Goal: Information Seeking & Learning: Learn about a topic

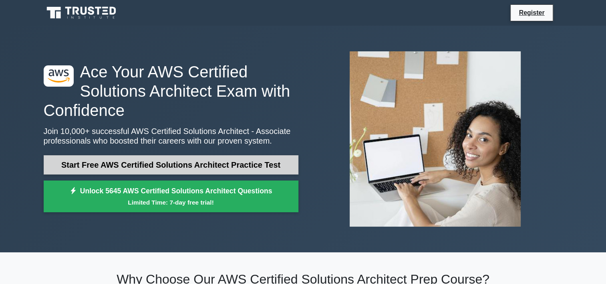
drag, startPoint x: 205, startPoint y: 162, endPoint x: 255, endPoint y: 175, distance: 51.3
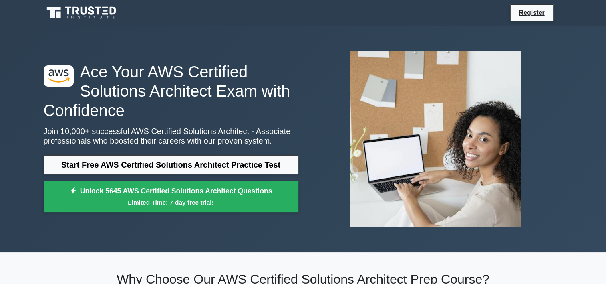
click at [205, 162] on link "Start Free AWS Certified Solutions Architect Practice Test" at bounding box center [171, 164] width 255 height 19
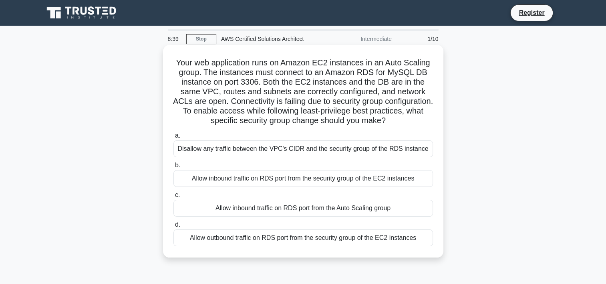
click at [262, 210] on div "Allow inbound traffic on RDS port from the Auto Scaling group" at bounding box center [304, 208] width 260 height 17
click at [174, 198] on input "c. Allow inbound traffic on RDS port from the Auto Scaling group" at bounding box center [174, 194] width 0 height 5
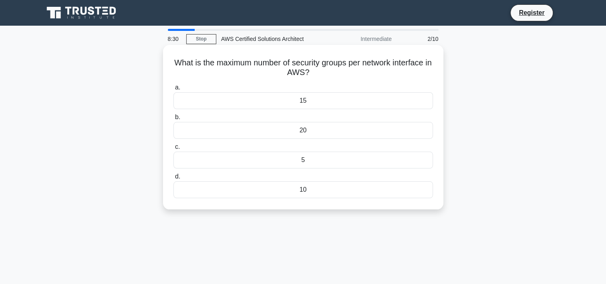
click at [331, 162] on div "5" at bounding box center [304, 159] width 260 height 17
click at [174, 149] on input "c. 5" at bounding box center [174, 146] width 0 height 5
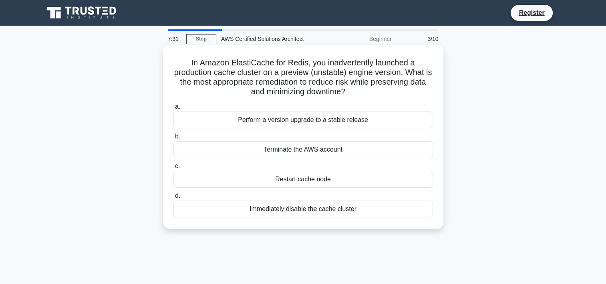
click at [369, 122] on div "Perform a version upgrade to a stable release" at bounding box center [304, 119] width 260 height 17
click at [174, 109] on input "a. Perform a version upgrade to a stable release" at bounding box center [174, 106] width 0 height 5
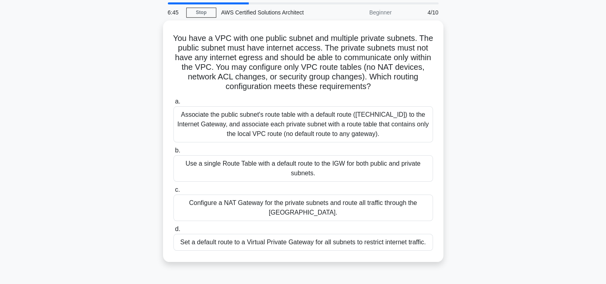
scroll to position [40, 0]
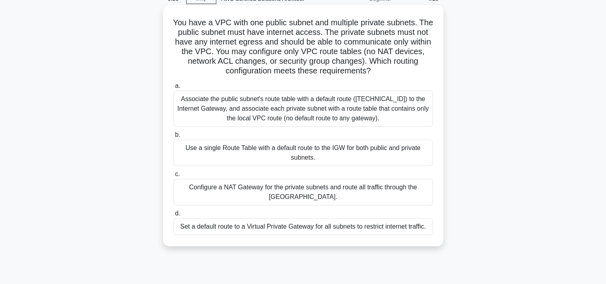
click at [377, 111] on div "Associate the public subnet's route table with a default route (0.0.0.0/0) to t…" at bounding box center [304, 109] width 260 height 36
click at [174, 89] on input "a. Associate the public subnet's route table with a default route (0.0.0.0/0) t…" at bounding box center [174, 85] width 0 height 5
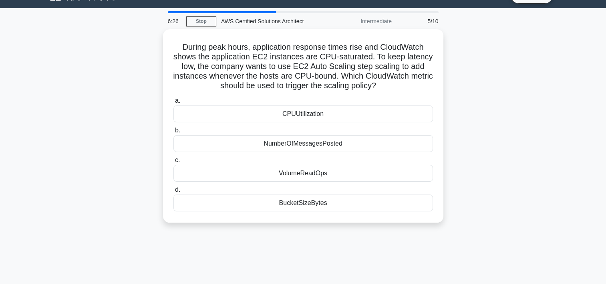
scroll to position [0, 0]
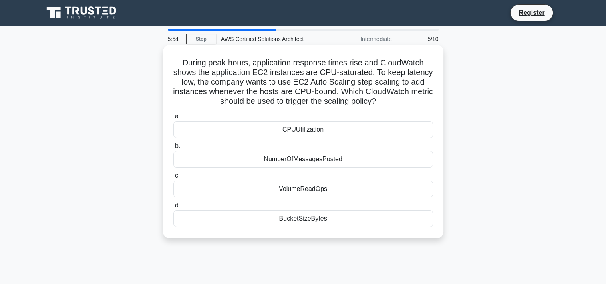
click at [324, 130] on div "CPUUtilization" at bounding box center [304, 129] width 260 height 17
click at [174, 119] on input "a. CPUUtilization" at bounding box center [174, 116] width 0 height 5
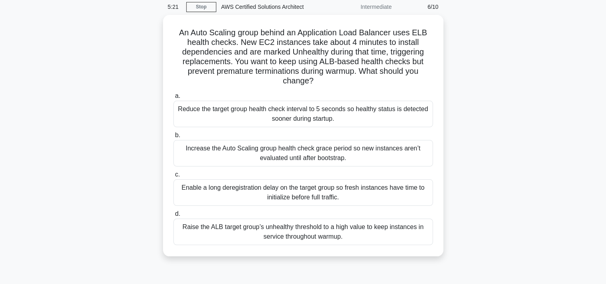
scroll to position [80, 0]
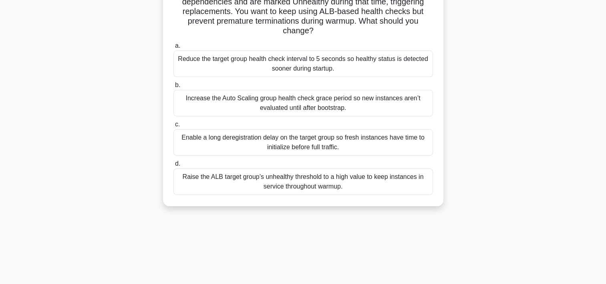
click at [398, 104] on div "Increase the Auto Scaling group health check grace period so new instances aren…" at bounding box center [304, 103] width 260 height 26
click at [174, 88] on input "b. Increase the Auto Scaling group health check grace period so new instances a…" at bounding box center [174, 85] width 0 height 5
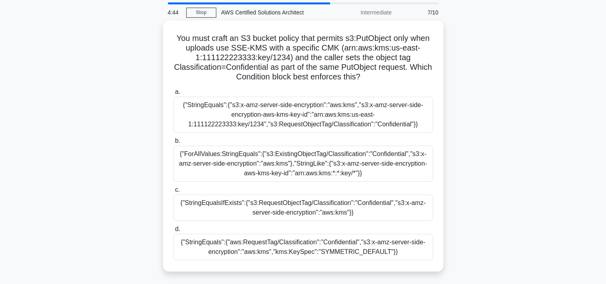
scroll to position [40, 0]
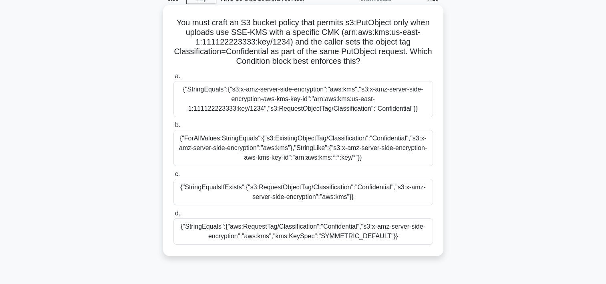
click at [279, 91] on div "{"StringEquals":{"s3:x-amz-server-side-encryption":"aws:kms","s3:x-amz-server-s…" at bounding box center [304, 99] width 260 height 36
click at [174, 79] on input "a. {"StringEquals":{"s3:x-amz-server-side-encryption":"aws:kms","s3:x-amz-serve…" at bounding box center [174, 76] width 0 height 5
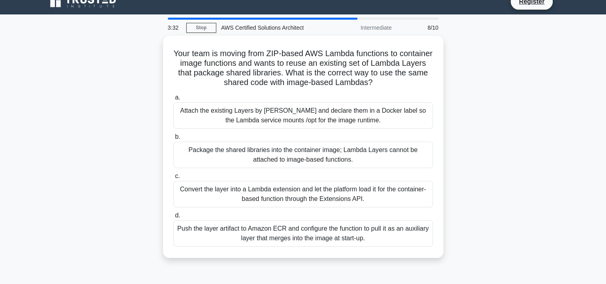
scroll to position [0, 0]
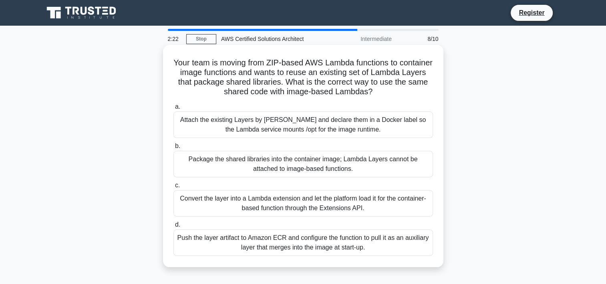
click at [342, 209] on div "Convert the layer into a Lambda extension and let the platform load it for the …" at bounding box center [304, 203] width 260 height 26
click at [174, 188] on input "c. Convert the layer into a Lambda extension and let the platform load it for t…" at bounding box center [174, 185] width 0 height 5
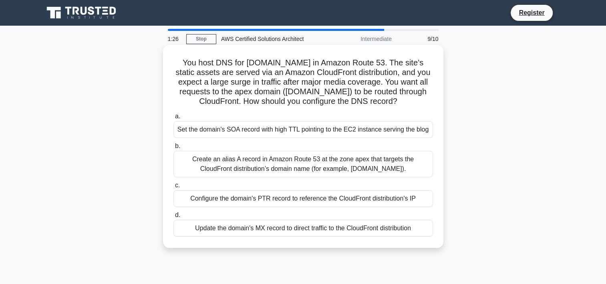
click at [234, 163] on div "Create an alias A record in Amazon Route 53 at the zone apex that targets the C…" at bounding box center [304, 164] width 260 height 26
click at [174, 149] on input "b. Create an alias A record in Amazon Route 53 at the zone apex that targets th…" at bounding box center [174, 145] width 0 height 5
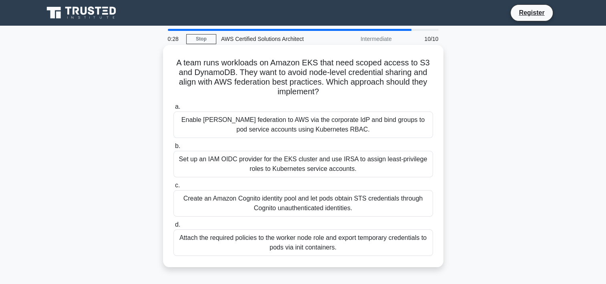
click at [298, 167] on div "Set up an IAM OIDC provider for the EKS cluster and use IRSA to assign least‑pr…" at bounding box center [304, 164] width 260 height 26
click at [174, 149] on input "b. Set up an IAM OIDC provider for the EKS cluster and use IRSA to assign least…" at bounding box center [174, 145] width 0 height 5
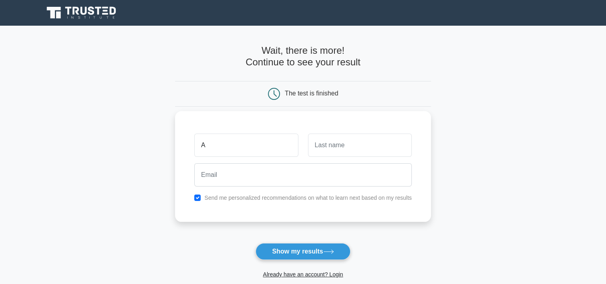
type input "A"
click at [197, 196] on input "checkbox" at bounding box center [197, 197] width 6 height 6
checkbox input "false"
click at [286, 252] on button "Show my results" at bounding box center [303, 251] width 95 height 17
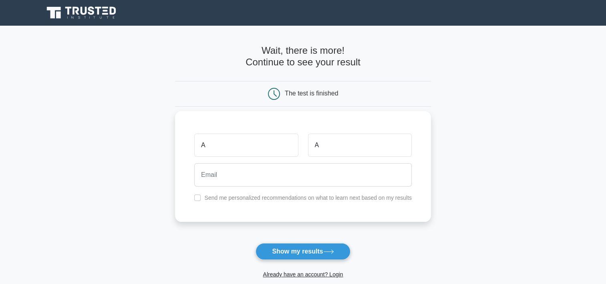
drag, startPoint x: 263, startPoint y: 186, endPoint x: 259, endPoint y: 177, distance: 9.5
click at [262, 186] on div at bounding box center [303, 175] width 227 height 30
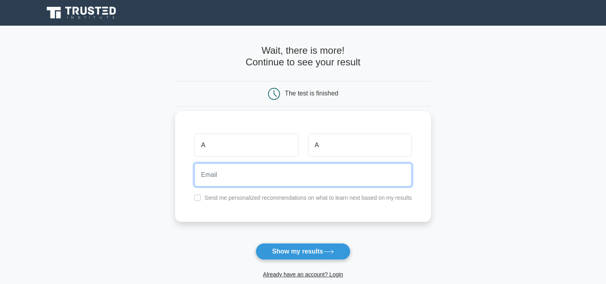
click at [259, 177] on input "email" at bounding box center [303, 174] width 218 height 23
click at [249, 176] on input "kamil.marczewski@gmail.com" at bounding box center [303, 174] width 218 height 23
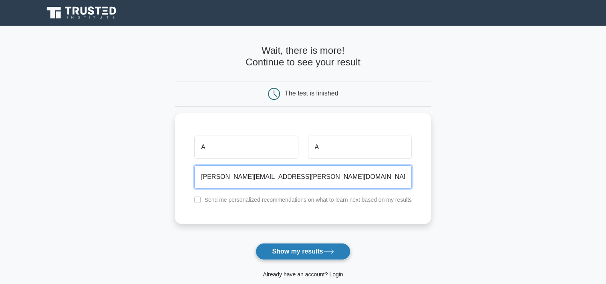
type input "kamil.marczewski+test@gmail.com"
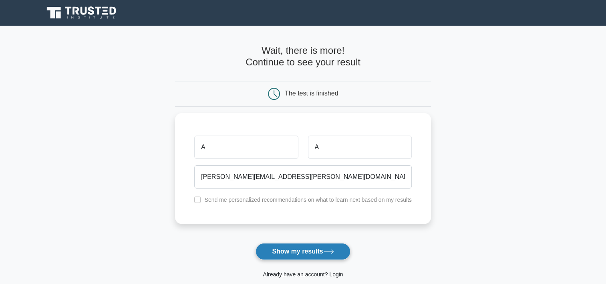
click at [327, 250] on icon at bounding box center [328, 251] width 11 height 4
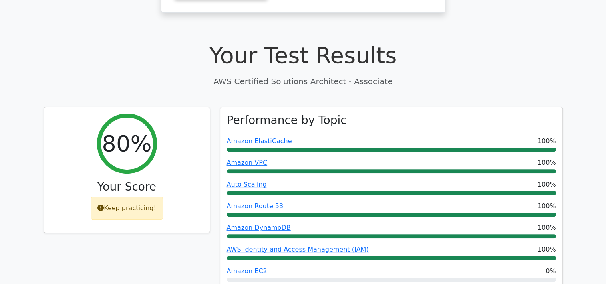
scroll to position [240, 0]
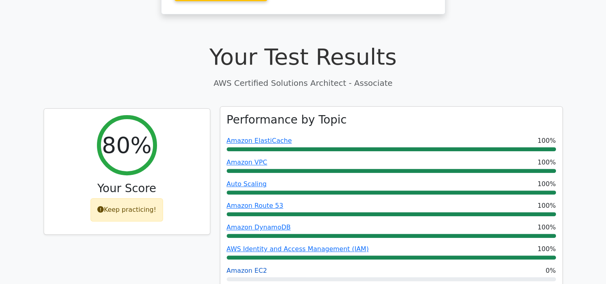
click at [248, 266] on link "Amazon EC2" at bounding box center [247, 270] width 40 height 8
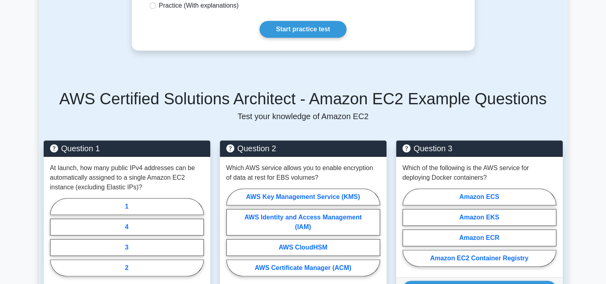
scroll to position [561, 0]
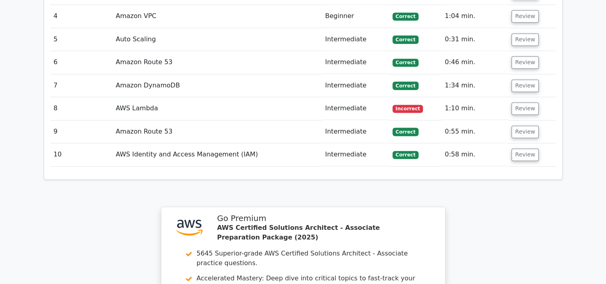
scroll to position [1148, 0]
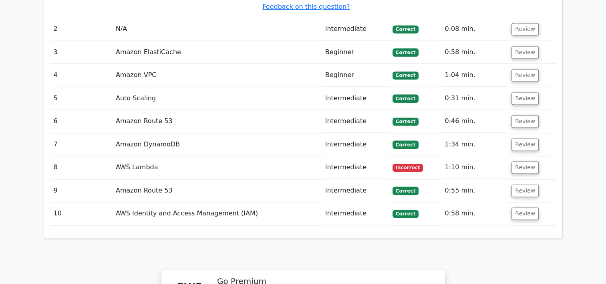
click at [246, 156] on td "AWS Lambda" at bounding box center [218, 167] width 210 height 23
click at [531, 161] on button "Review" at bounding box center [525, 167] width 27 height 12
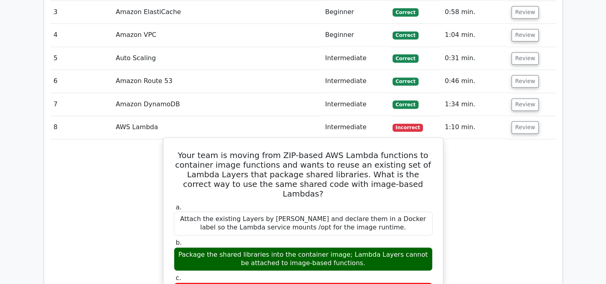
scroll to position [1268, 0]
